Goal: Find specific page/section: Find specific page/section

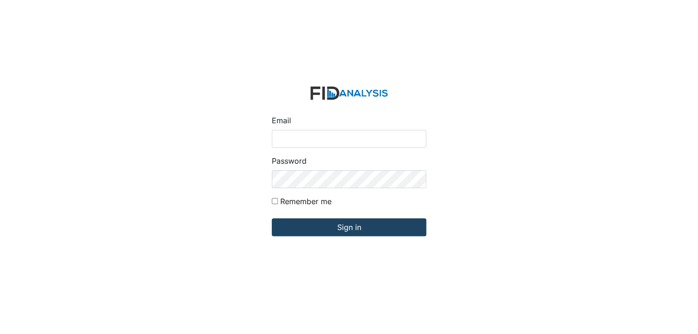
type input "[EMAIL_ADDRESS][DOMAIN_NAME]"
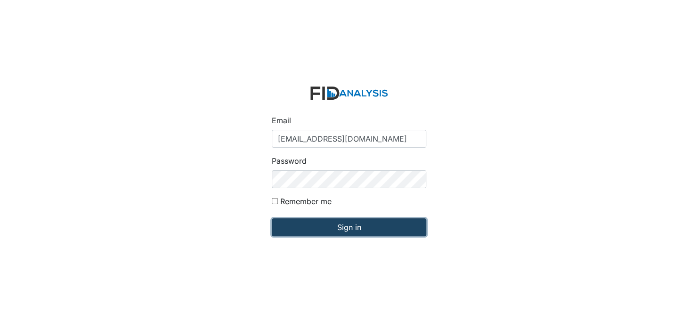
click at [341, 227] on input "Sign in" at bounding box center [349, 228] width 154 height 18
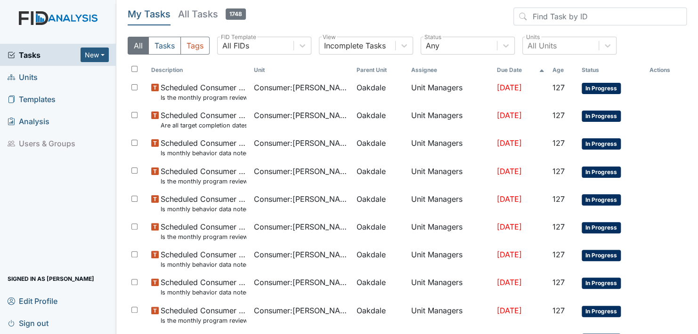
click at [31, 77] on span "Units" at bounding box center [23, 77] width 30 height 15
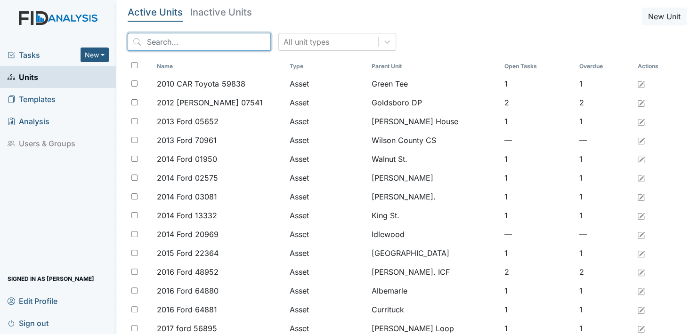
click at [240, 42] on input "search" at bounding box center [199, 42] width 143 height 18
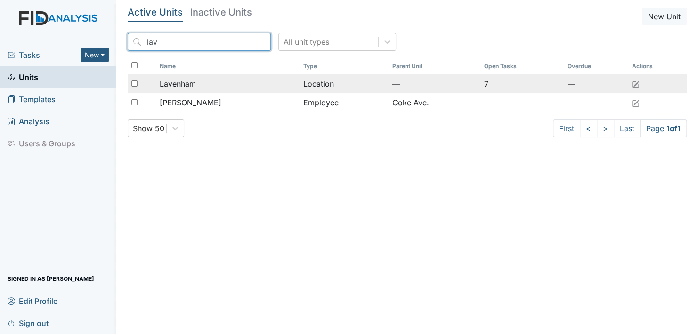
type input "lav"
click at [318, 82] on td "Location" at bounding box center [344, 83] width 89 height 19
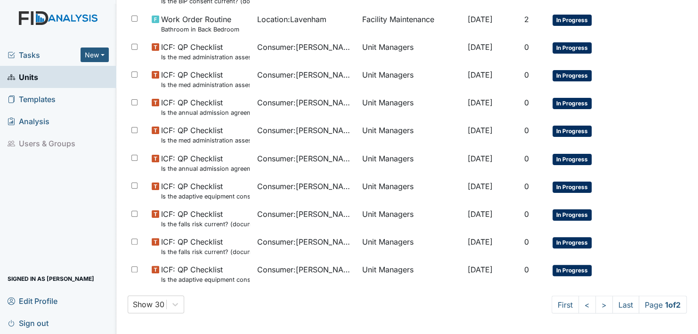
scroll to position [665, 0]
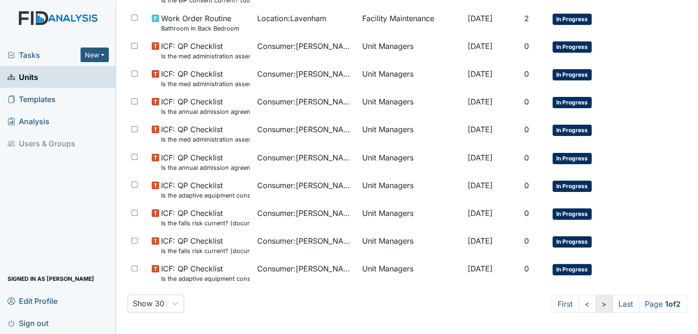
click at [595, 301] on link ">" at bounding box center [603, 304] width 17 height 18
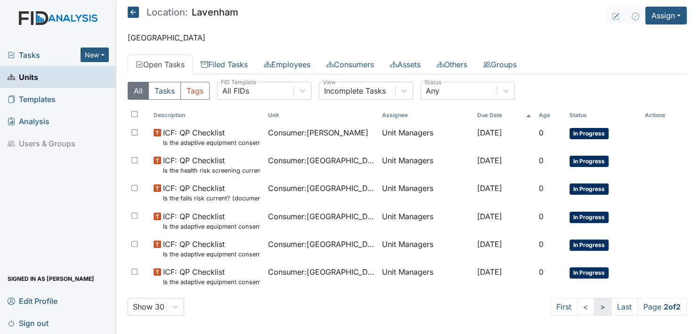
scroll to position [0, 0]
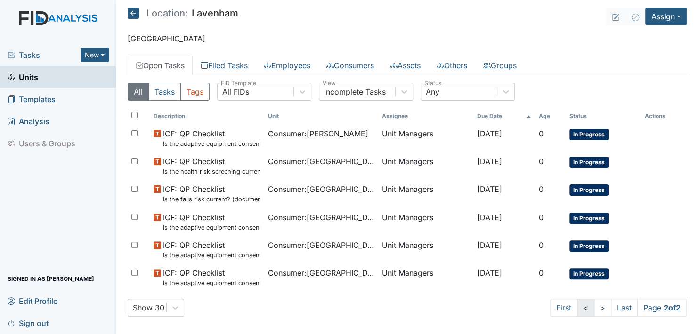
click at [577, 307] on link "<" at bounding box center [585, 308] width 17 height 18
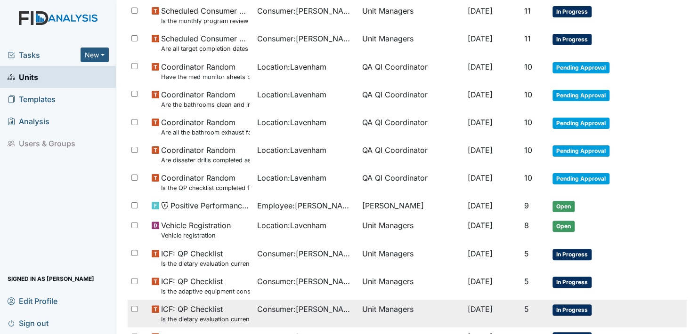
scroll to position [235, 0]
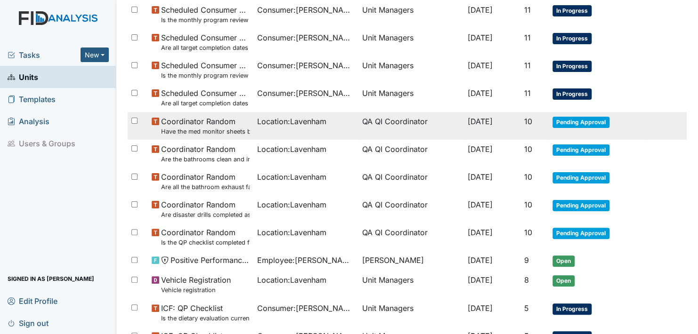
click at [572, 118] on span "Pending Approval" at bounding box center [580, 122] width 57 height 11
